Goal: Information Seeking & Learning: Learn about a topic

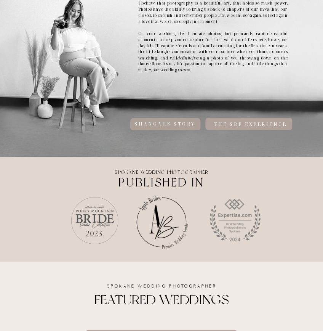
scroll to position [337, 0]
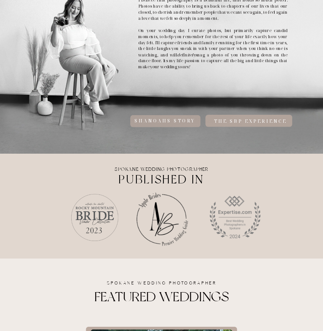
click at [151, 123] on h2 "shanoahs STORY" at bounding box center [165, 121] width 157 height 6
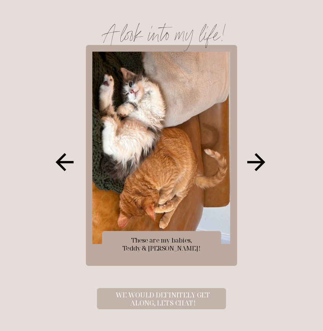
scroll to position [581, 0]
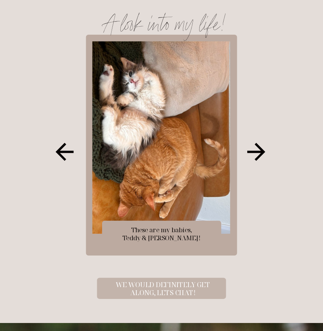
click at [257, 159] on icon at bounding box center [256, 152] width 18 height 18
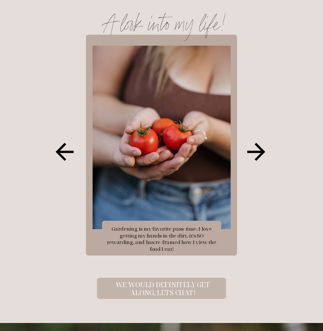
click at [257, 159] on icon at bounding box center [256, 152] width 18 height 18
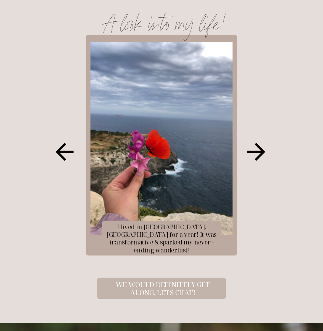
click at [257, 159] on icon at bounding box center [256, 152] width 18 height 18
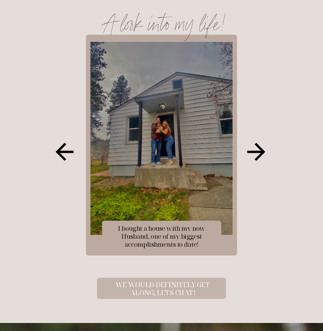
click at [257, 159] on icon at bounding box center [256, 152] width 18 height 18
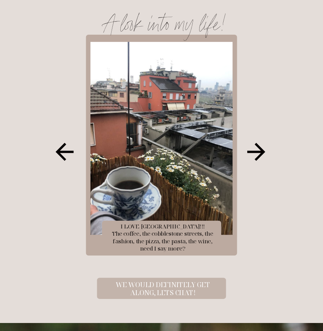
click at [58, 149] on icon at bounding box center [65, 152] width 18 height 18
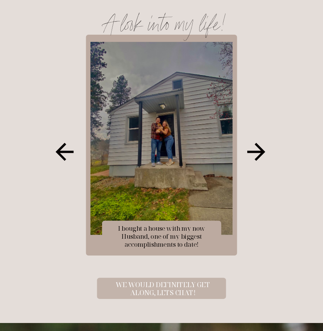
click at [260, 152] on icon at bounding box center [256, 152] width 18 height 18
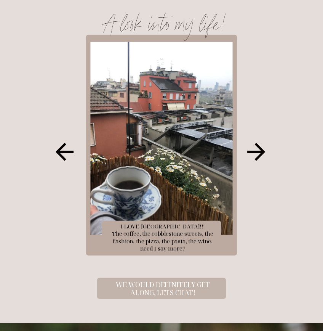
click at [260, 152] on icon at bounding box center [256, 152] width 18 height 18
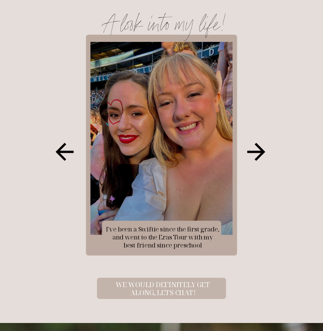
click at [260, 152] on icon at bounding box center [256, 152] width 18 height 18
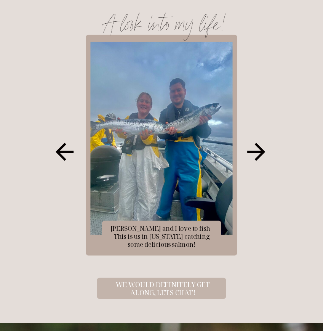
click at [260, 152] on icon at bounding box center [256, 152] width 18 height 18
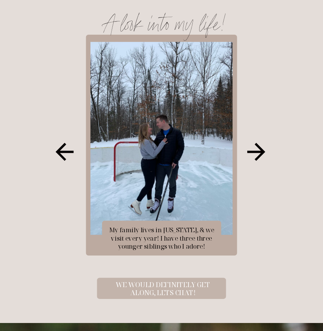
click at [260, 152] on icon at bounding box center [256, 152] width 18 height 18
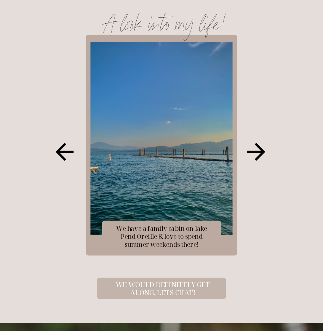
click at [260, 152] on icon at bounding box center [256, 152] width 18 height 18
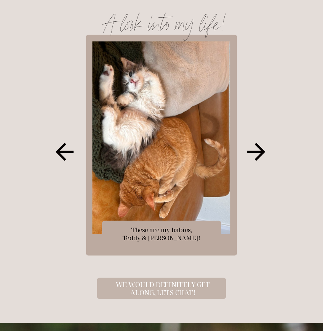
click at [260, 152] on icon at bounding box center [256, 152] width 18 height 18
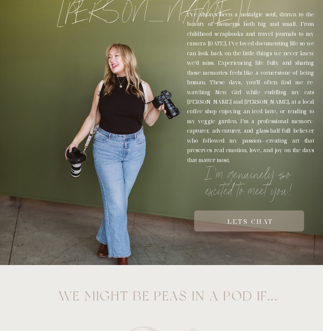
scroll to position [0, 0]
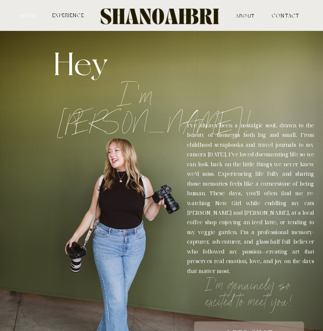
click at [27, 18] on nav "HOME" at bounding box center [29, 15] width 18 height 5
click at [64, 15] on nav "experience" at bounding box center [68, 15] width 34 height 5
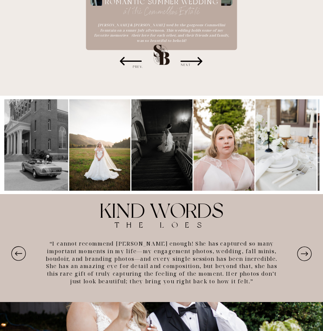
scroll to position [849, 0]
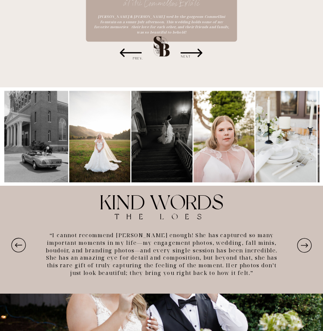
click at [304, 238] on icon at bounding box center [304, 245] width 17 height 23
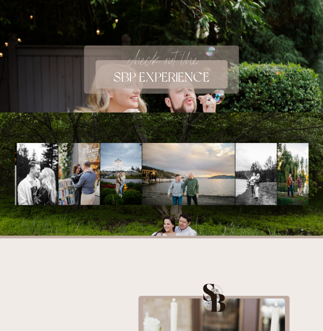
scroll to position [1208, 0]
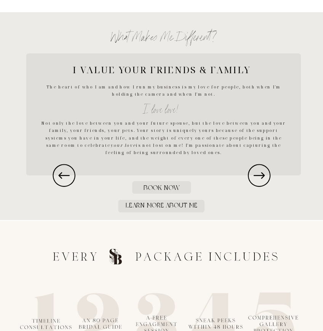
scroll to position [756, 0]
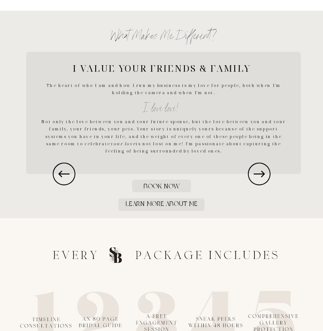
click at [266, 176] on icon at bounding box center [259, 173] width 27 height 27
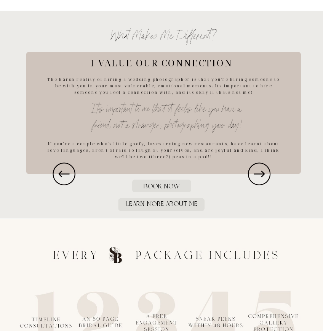
click at [266, 176] on icon at bounding box center [259, 173] width 27 height 27
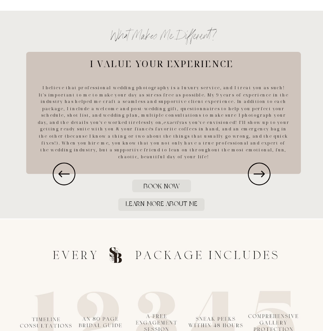
click at [266, 176] on icon at bounding box center [259, 173] width 27 height 27
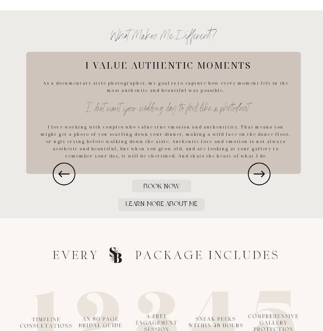
click at [266, 176] on icon at bounding box center [259, 173] width 27 height 27
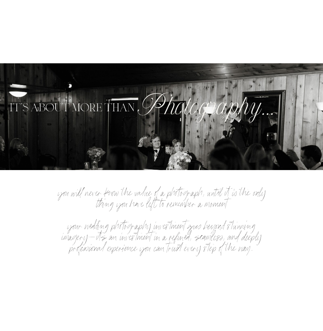
scroll to position [0, 0]
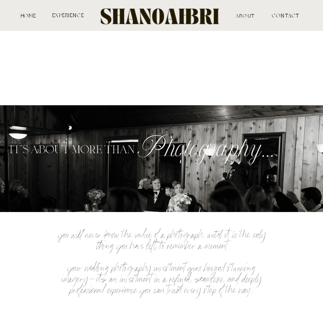
click at [249, 14] on nav "ABOUT" at bounding box center [245, 15] width 53 height 5
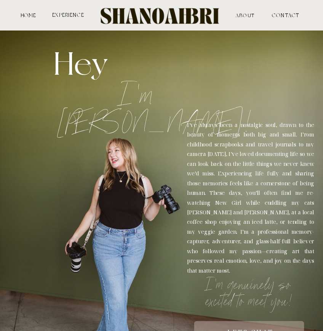
click at [31, 13] on nav "HOME" at bounding box center [29, 15] width 18 height 5
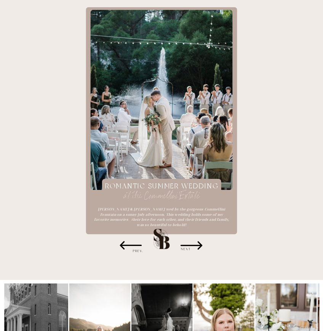
scroll to position [657, 0]
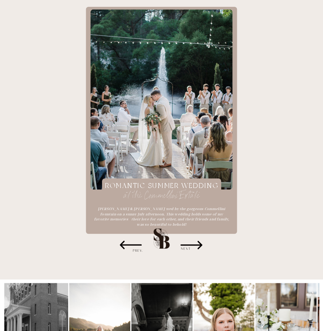
click at [187, 247] on h3 "NEXT" at bounding box center [186, 248] width 32 height 5
click at [200, 243] on icon at bounding box center [192, 245] width 22 height 8
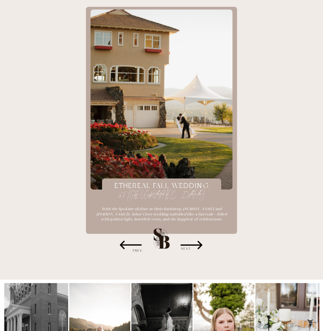
click at [200, 243] on icon at bounding box center [192, 245] width 22 height 8
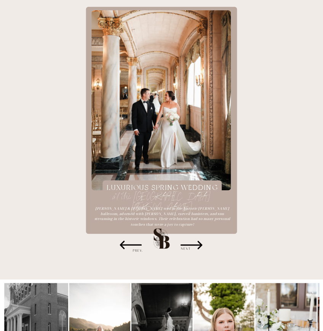
click at [200, 243] on icon at bounding box center [192, 245] width 22 height 8
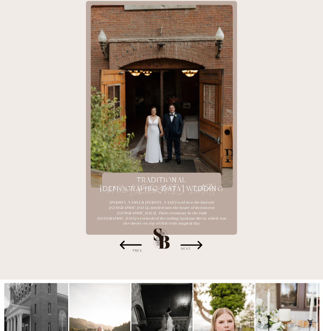
click at [200, 243] on icon at bounding box center [192, 245] width 22 height 8
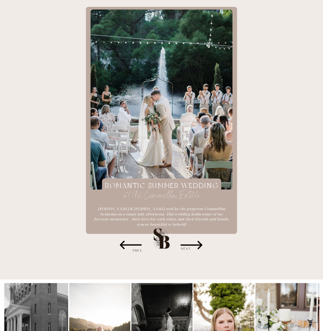
click at [200, 243] on icon at bounding box center [192, 245] width 22 height 8
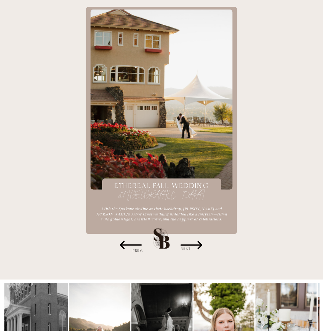
click at [200, 243] on icon at bounding box center [192, 245] width 22 height 8
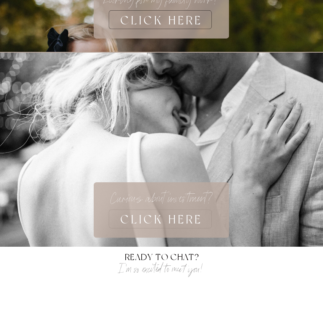
scroll to position [1916, 0]
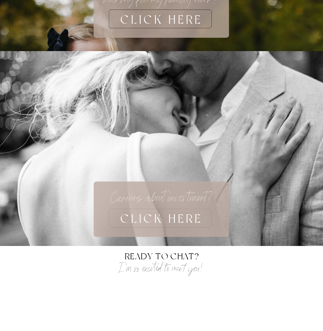
click at [155, 217] on h3 "CLICK HERE" at bounding box center [162, 217] width 170 height 19
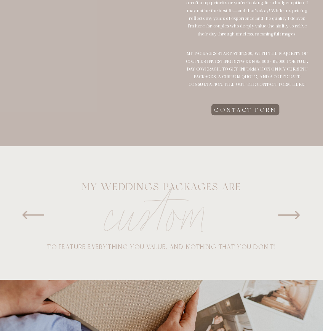
scroll to position [178, 0]
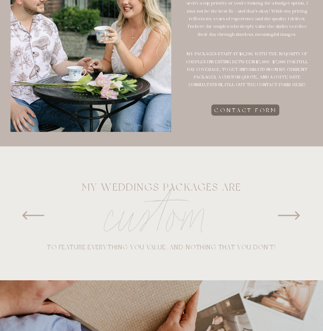
click at [298, 208] on icon at bounding box center [289, 215] width 27 height 27
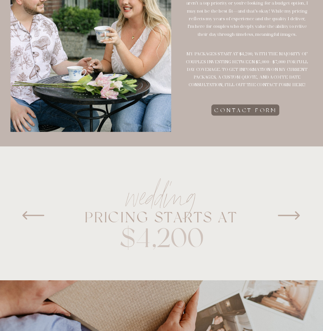
click at [298, 208] on icon at bounding box center [289, 215] width 27 height 27
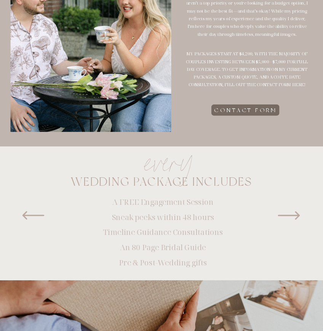
click at [295, 215] on icon at bounding box center [289, 215] width 22 height 8
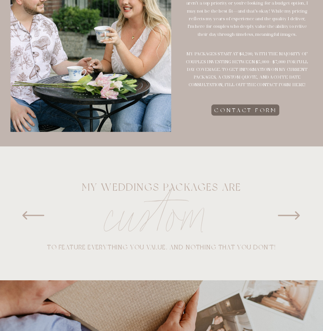
click at [292, 215] on icon at bounding box center [289, 215] width 22 height 8
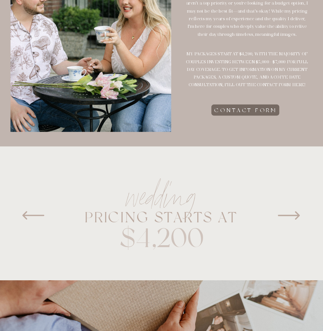
click at [292, 215] on icon at bounding box center [289, 215] width 22 height 8
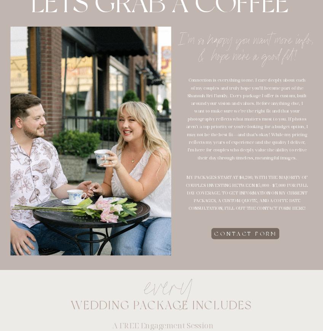
scroll to position [0, 0]
